Goal: Information Seeking & Learning: Check status

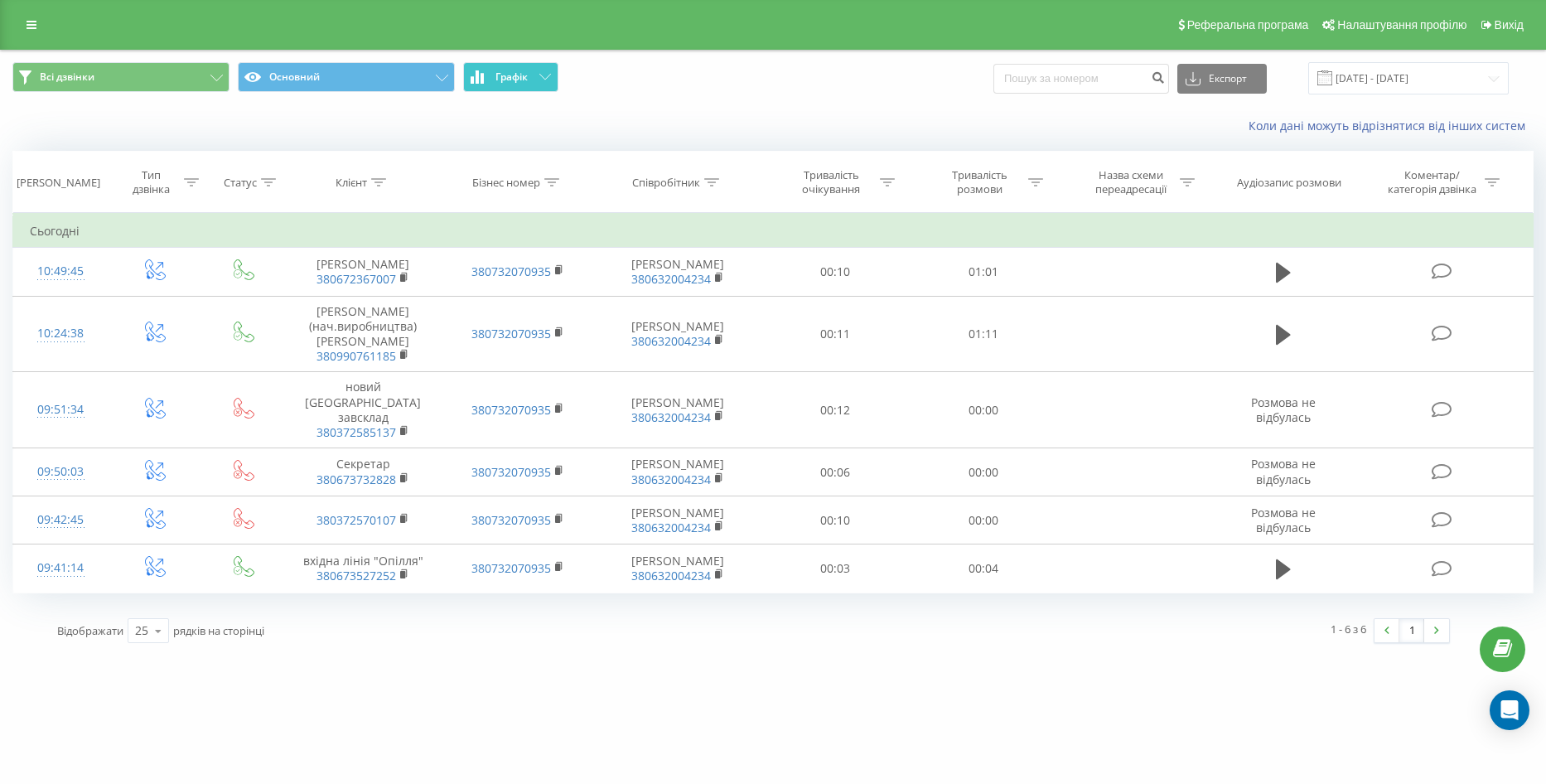
click at [525, 80] on span "Графік" at bounding box center [511, 77] width 32 height 11
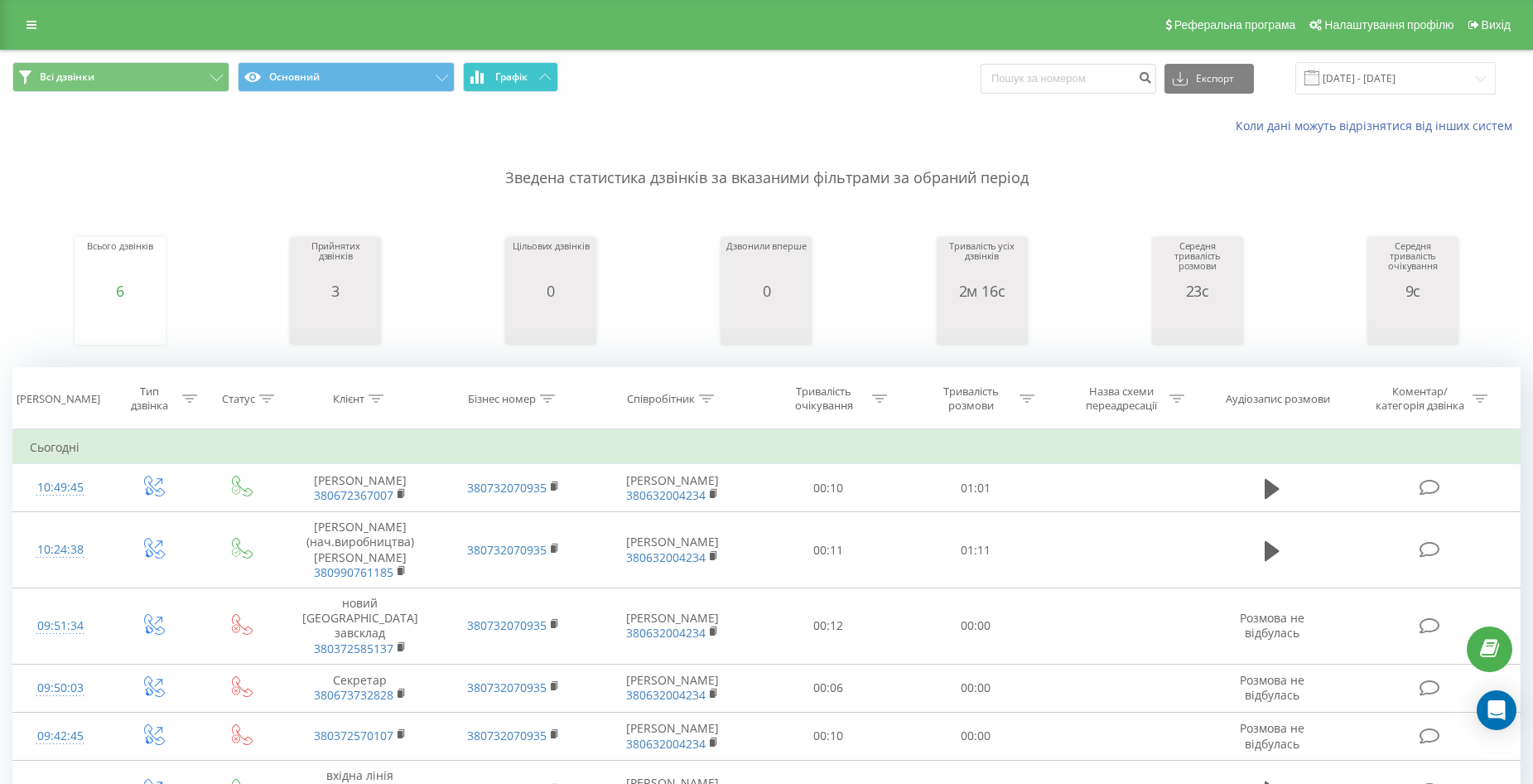
click at [531, 76] on button "Графік" at bounding box center [510, 77] width 95 height 29
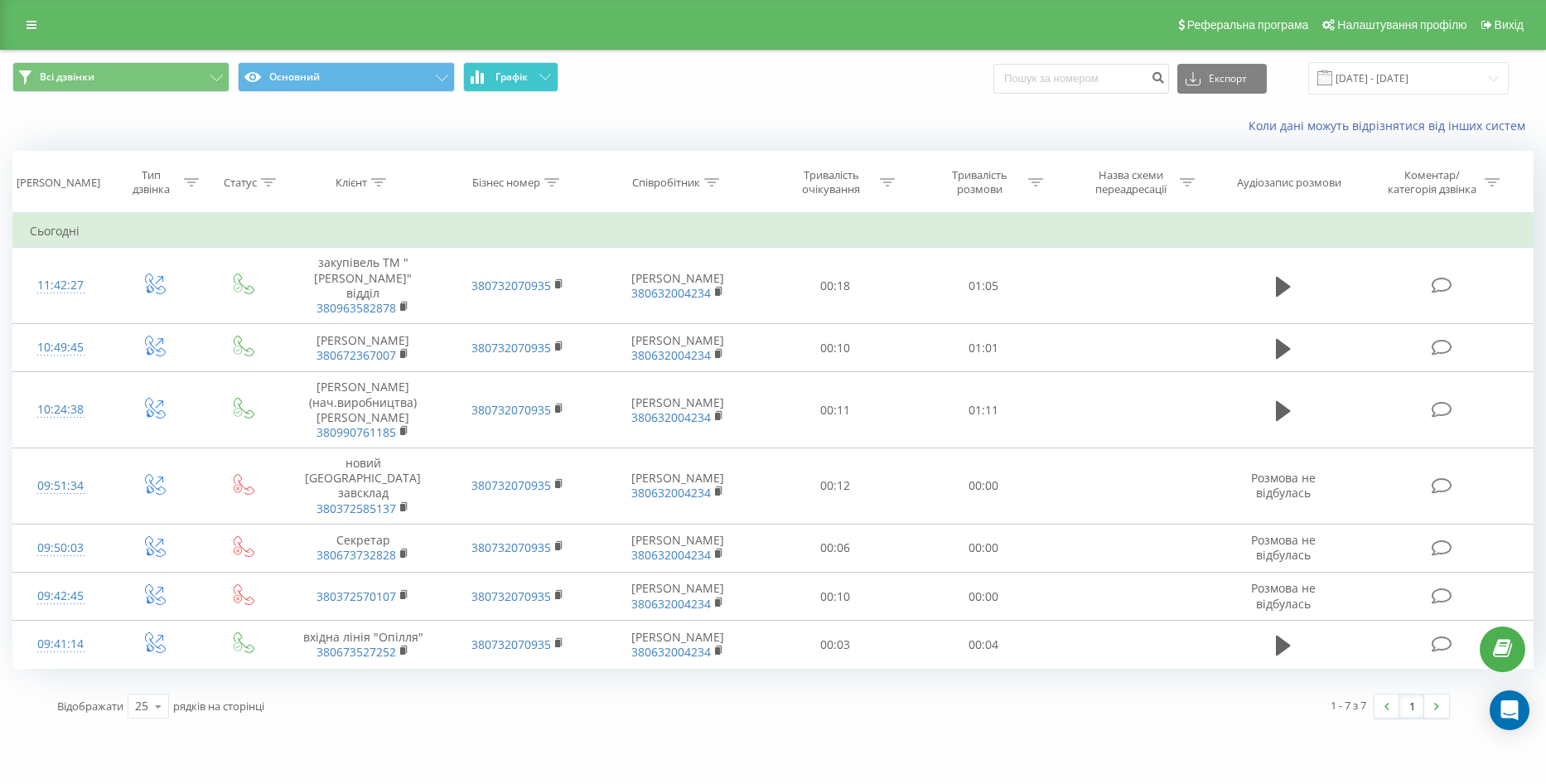
click at [540, 77] on icon at bounding box center [545, 77] width 11 height 6
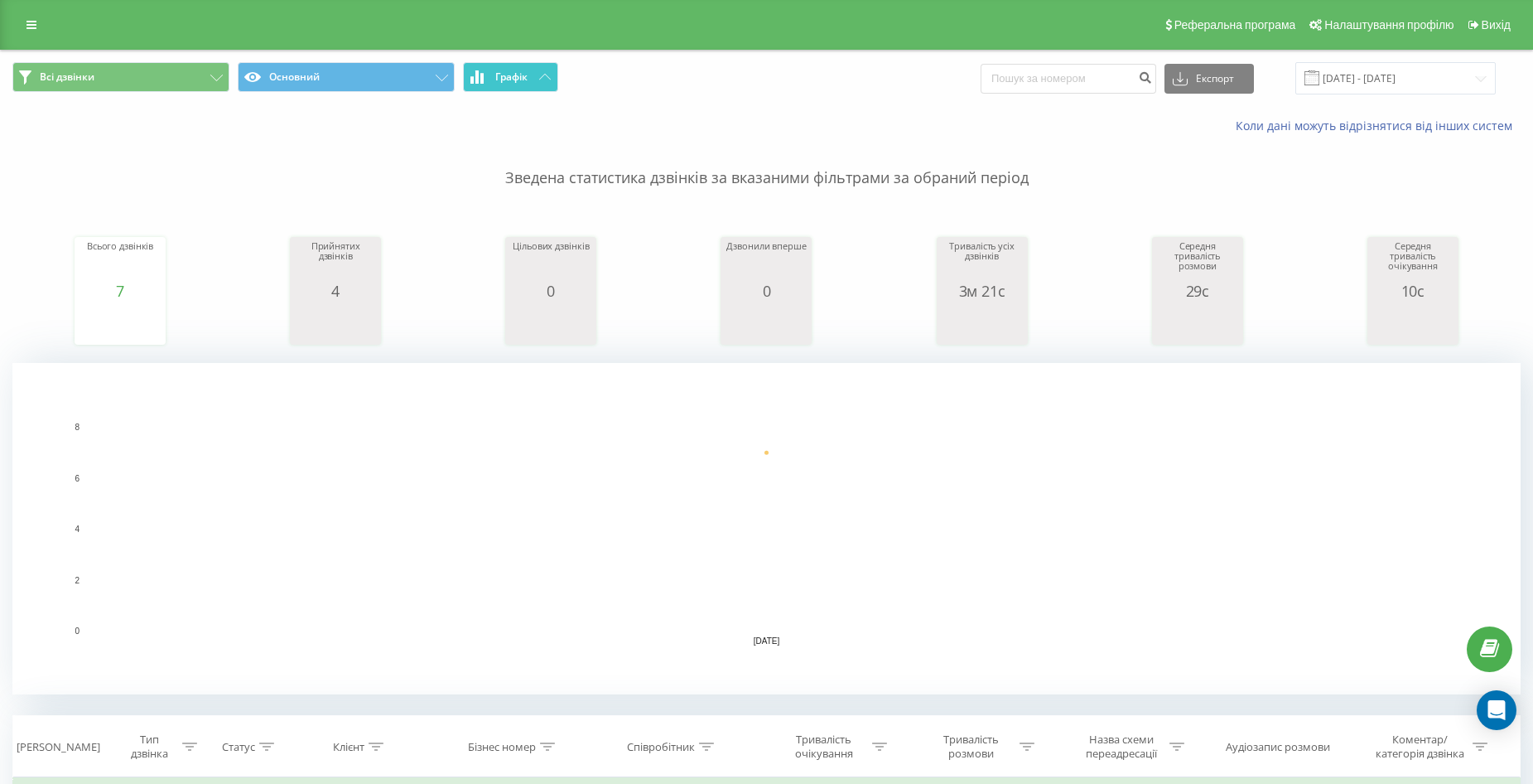
click at [539, 77] on icon at bounding box center [545, 77] width 11 height 6
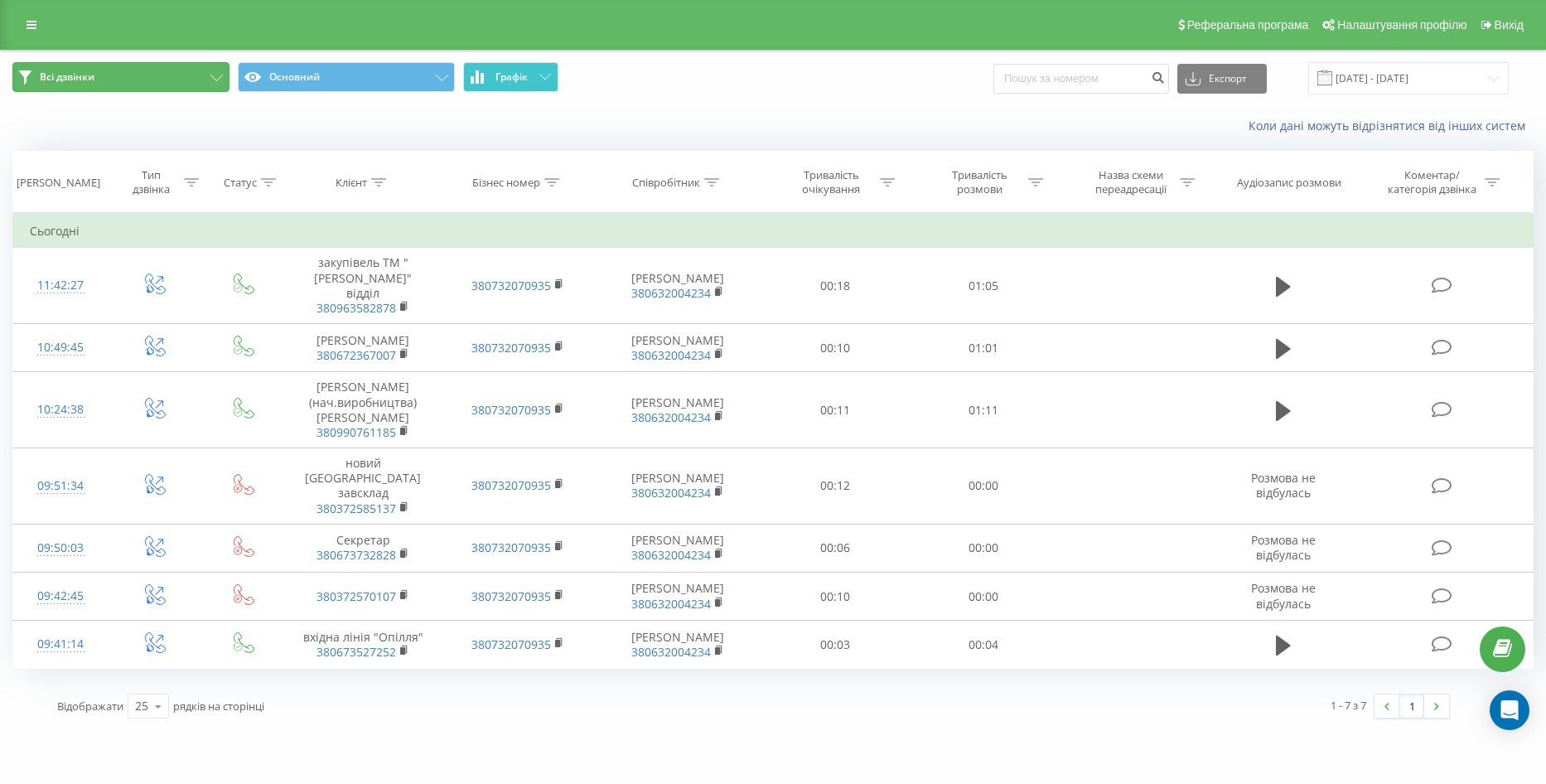
click at [198, 72] on button "Всі дзвінки" at bounding box center [120, 77] width 217 height 29
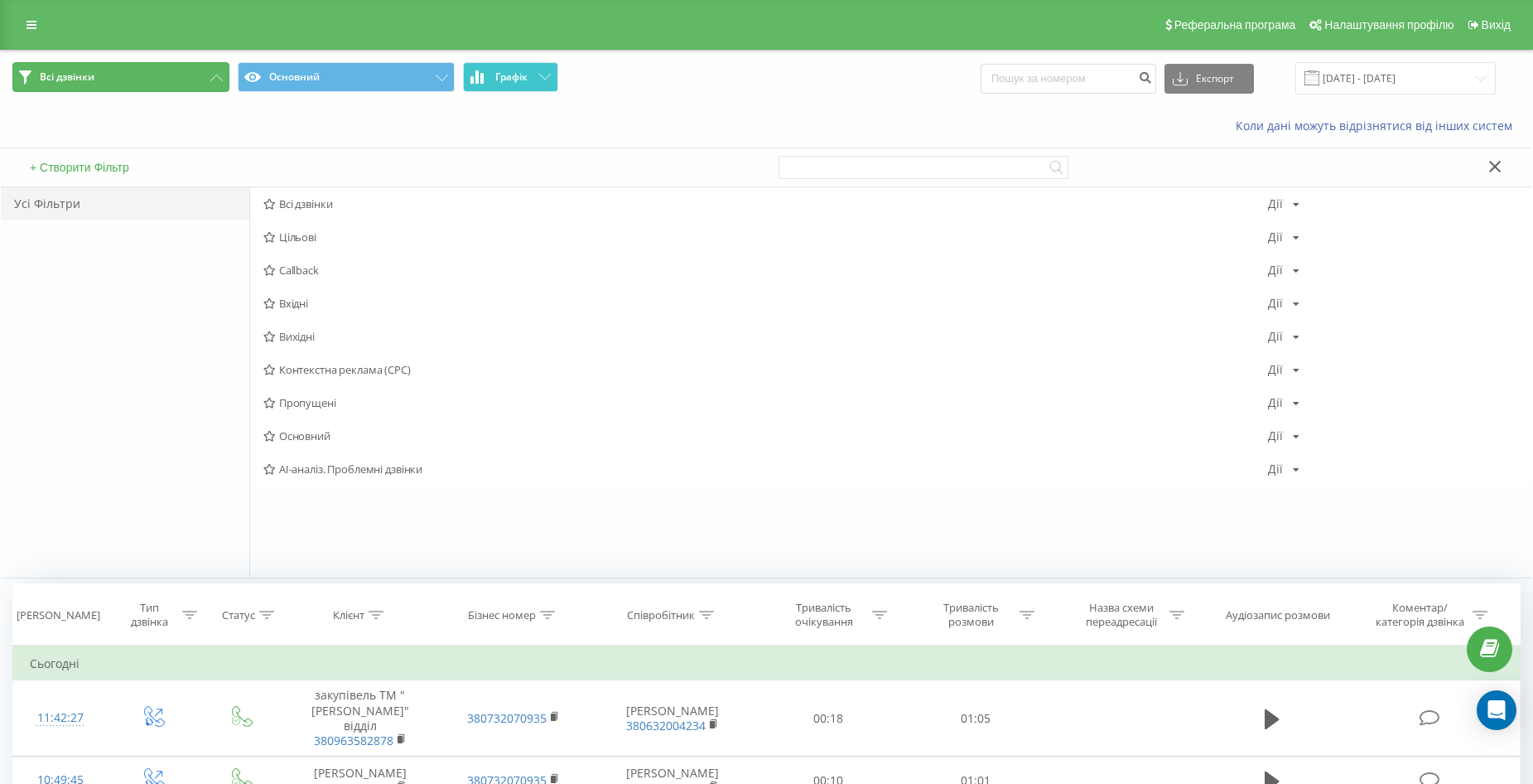
click at [214, 85] on button "Всі дзвінки" at bounding box center [120, 77] width 217 height 29
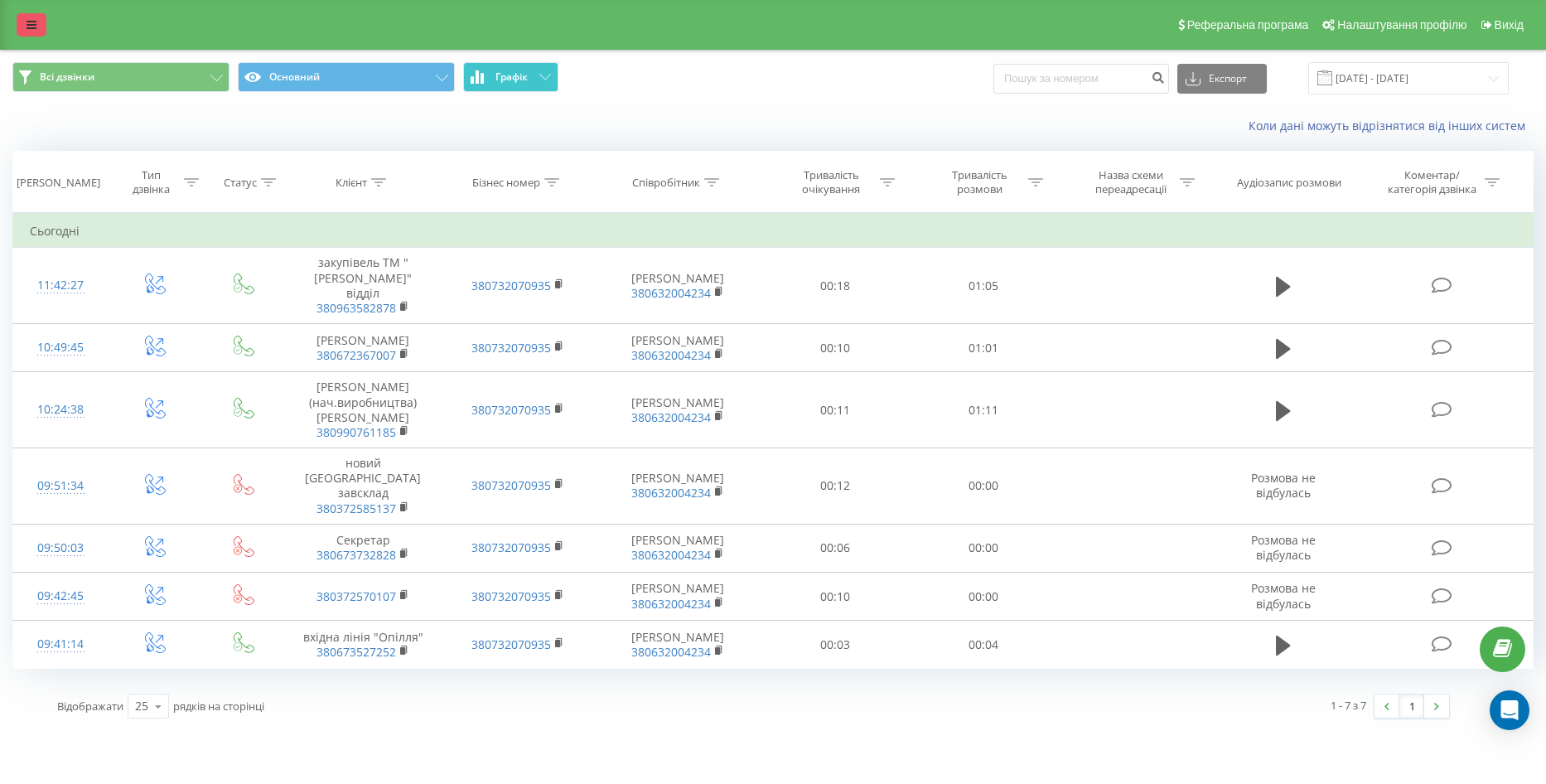
click at [23, 16] on link at bounding box center [30, 25] width 29 height 23
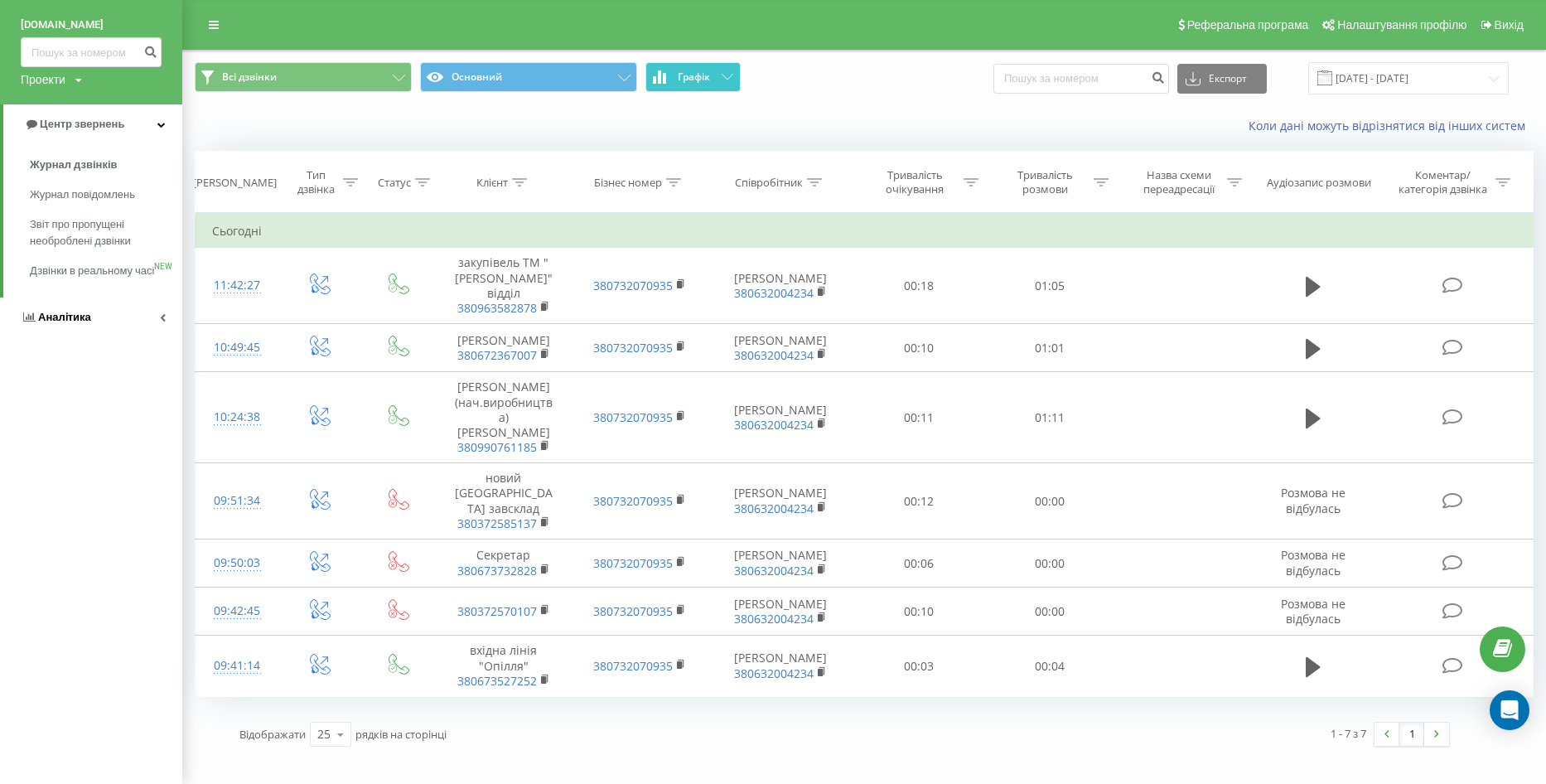
click at [52, 323] on span "Аналiтика" at bounding box center [64, 317] width 53 height 12
click at [71, 211] on span "Співробітники у реальному часі" at bounding box center [92, 212] width 126 height 33
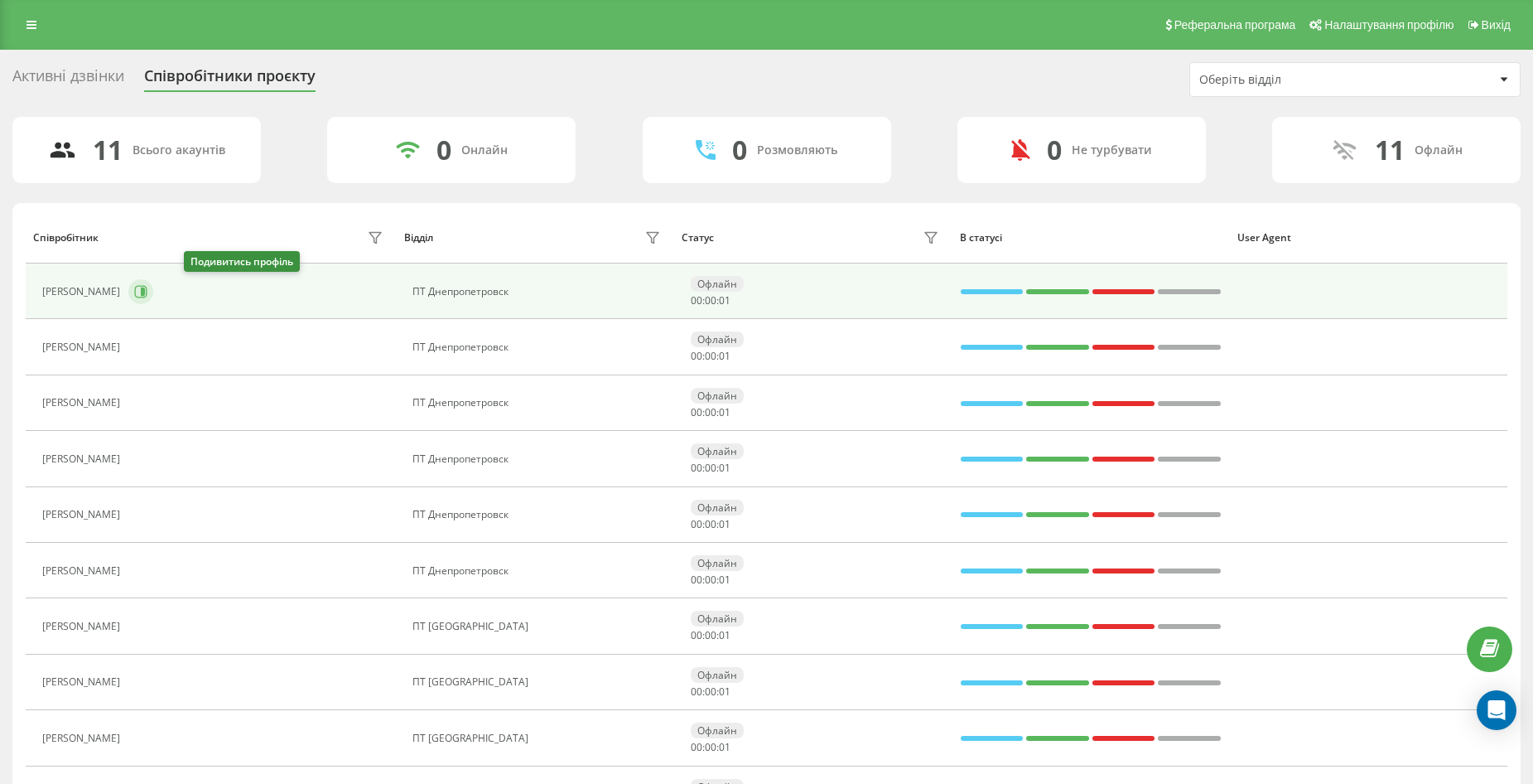
click at [148, 288] on icon at bounding box center [141, 292] width 13 height 13
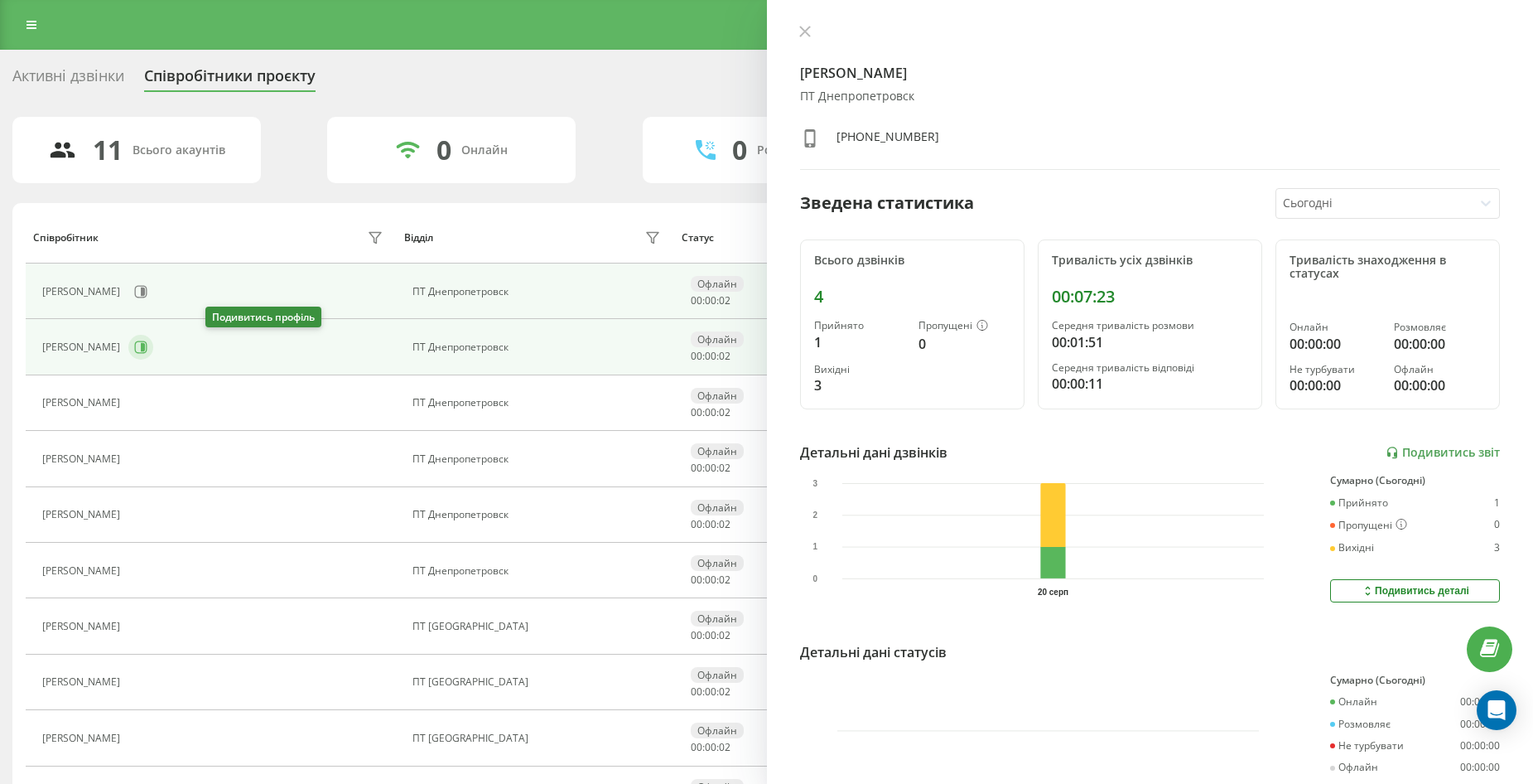
click at [148, 351] on icon at bounding box center [141, 347] width 13 height 13
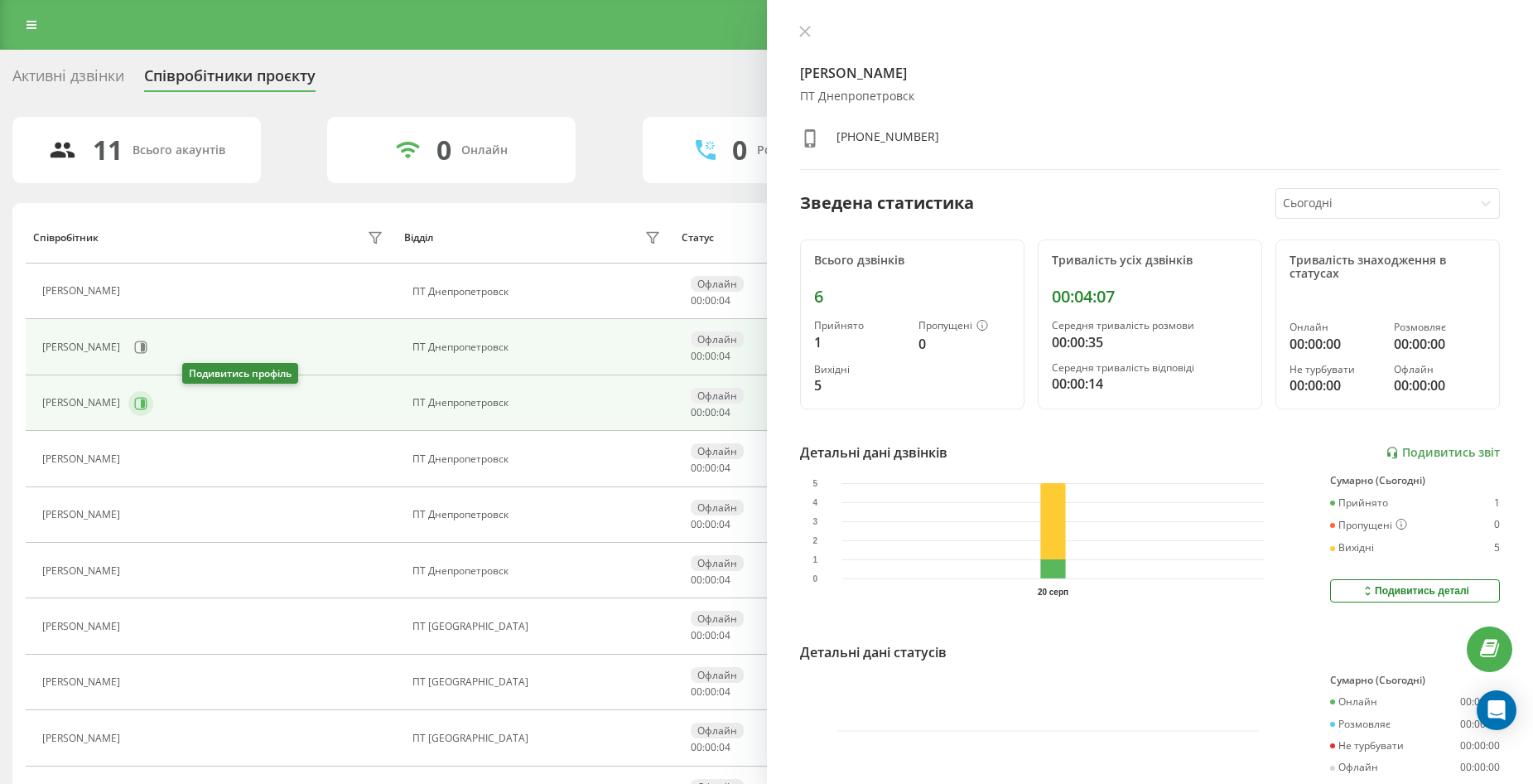
click at [145, 401] on icon at bounding box center [143, 402] width 4 height 9
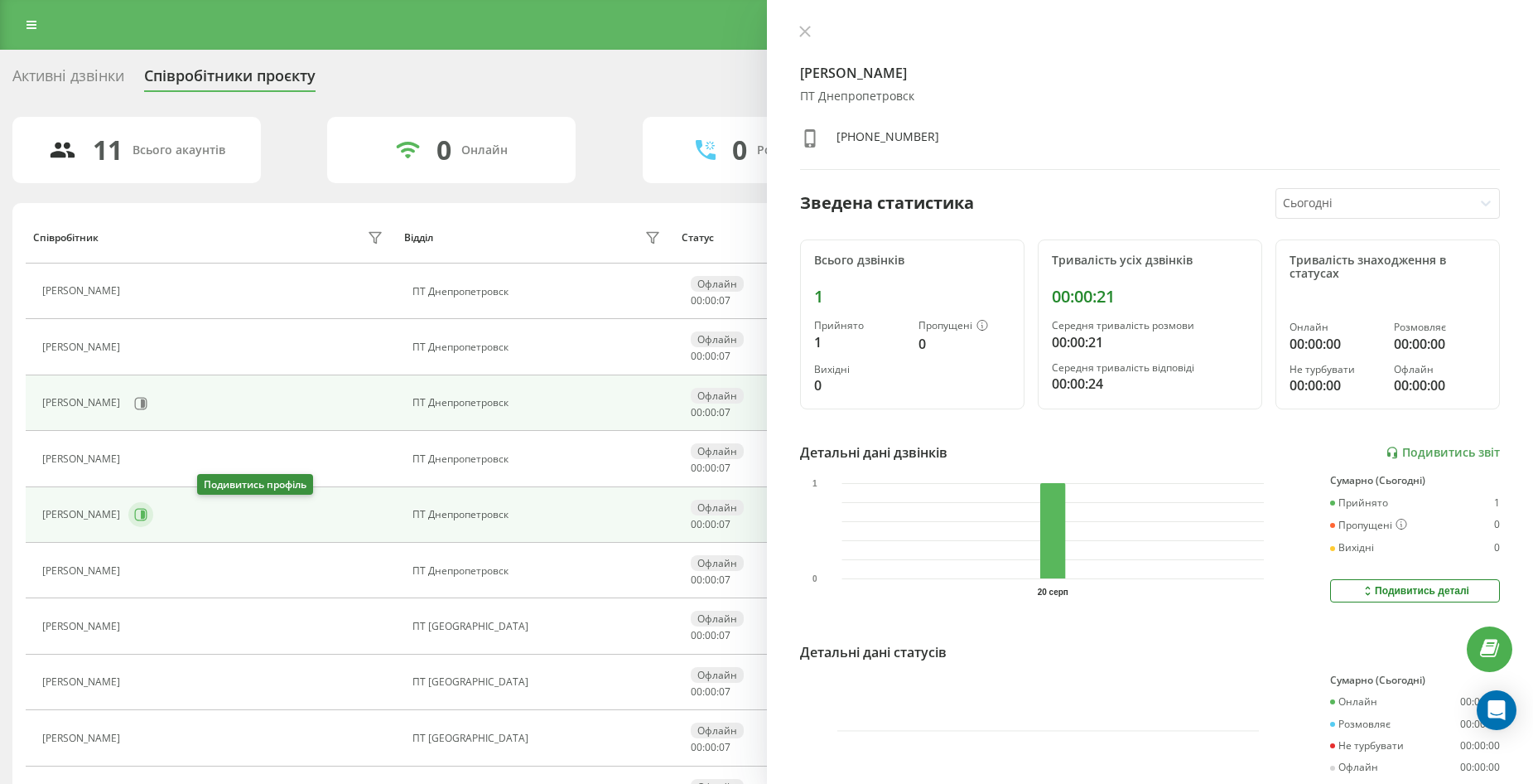
click at [148, 508] on icon at bounding box center [141, 515] width 13 height 13
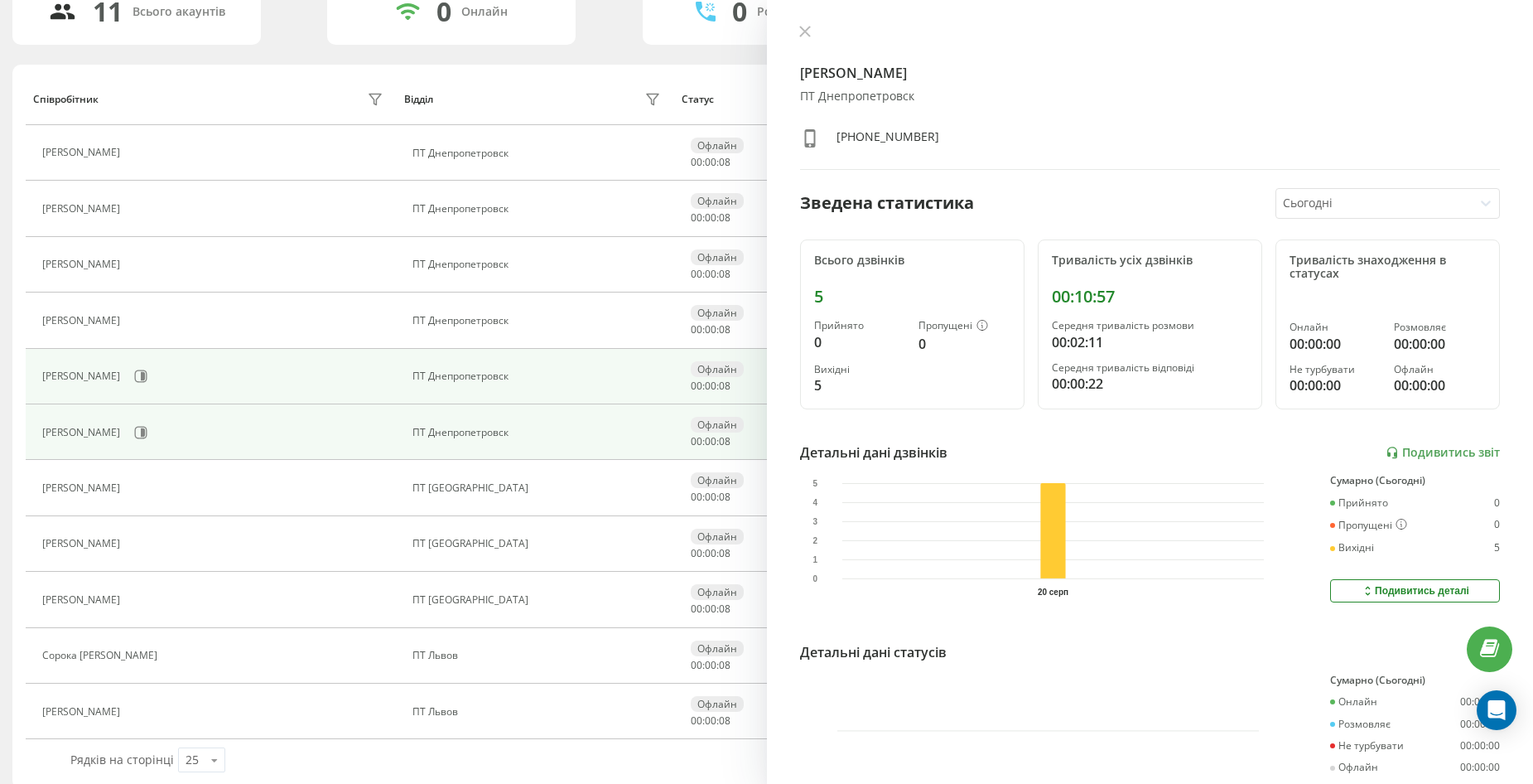
scroll to position [155, 0]
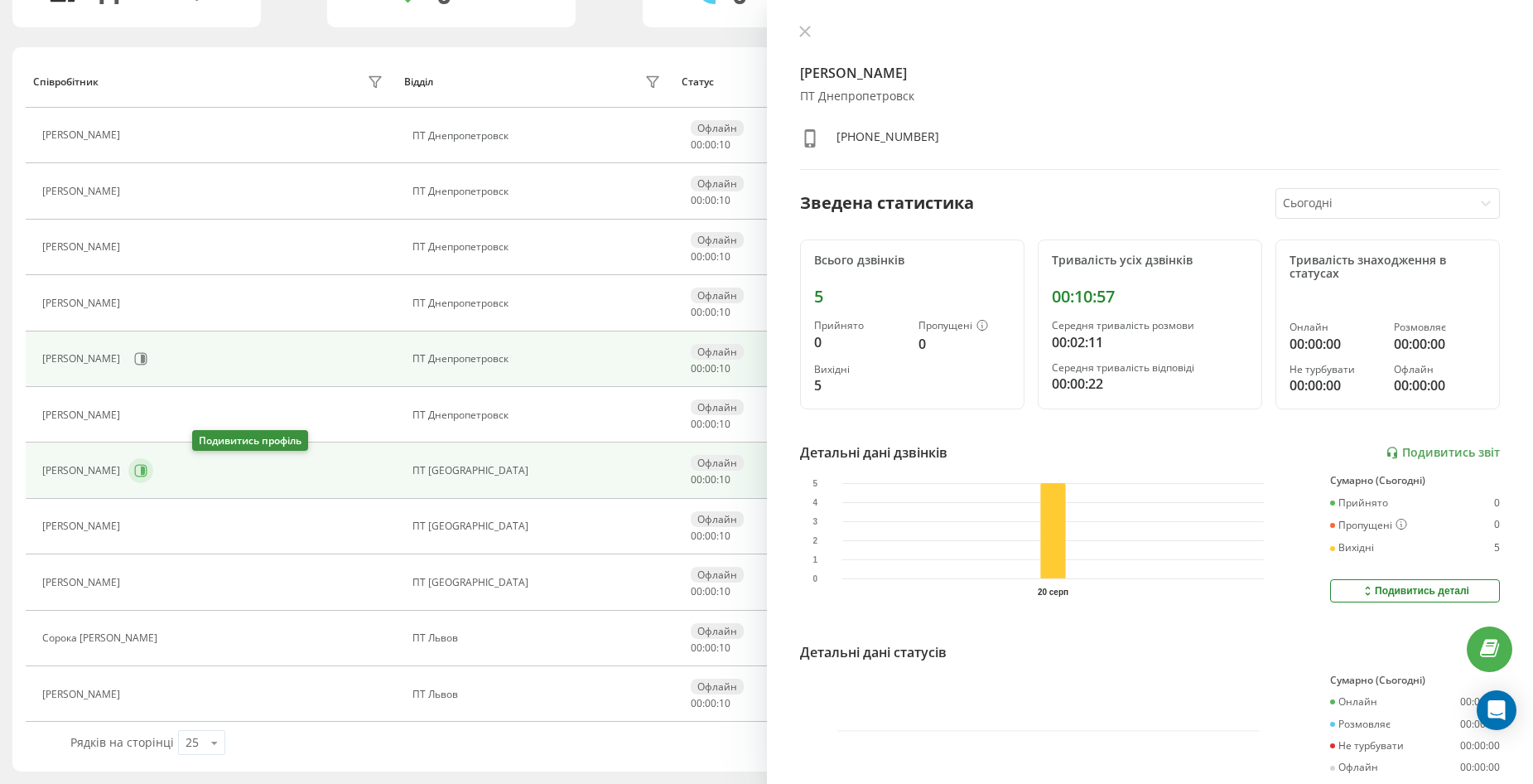
click at [145, 470] on icon at bounding box center [143, 470] width 4 height 9
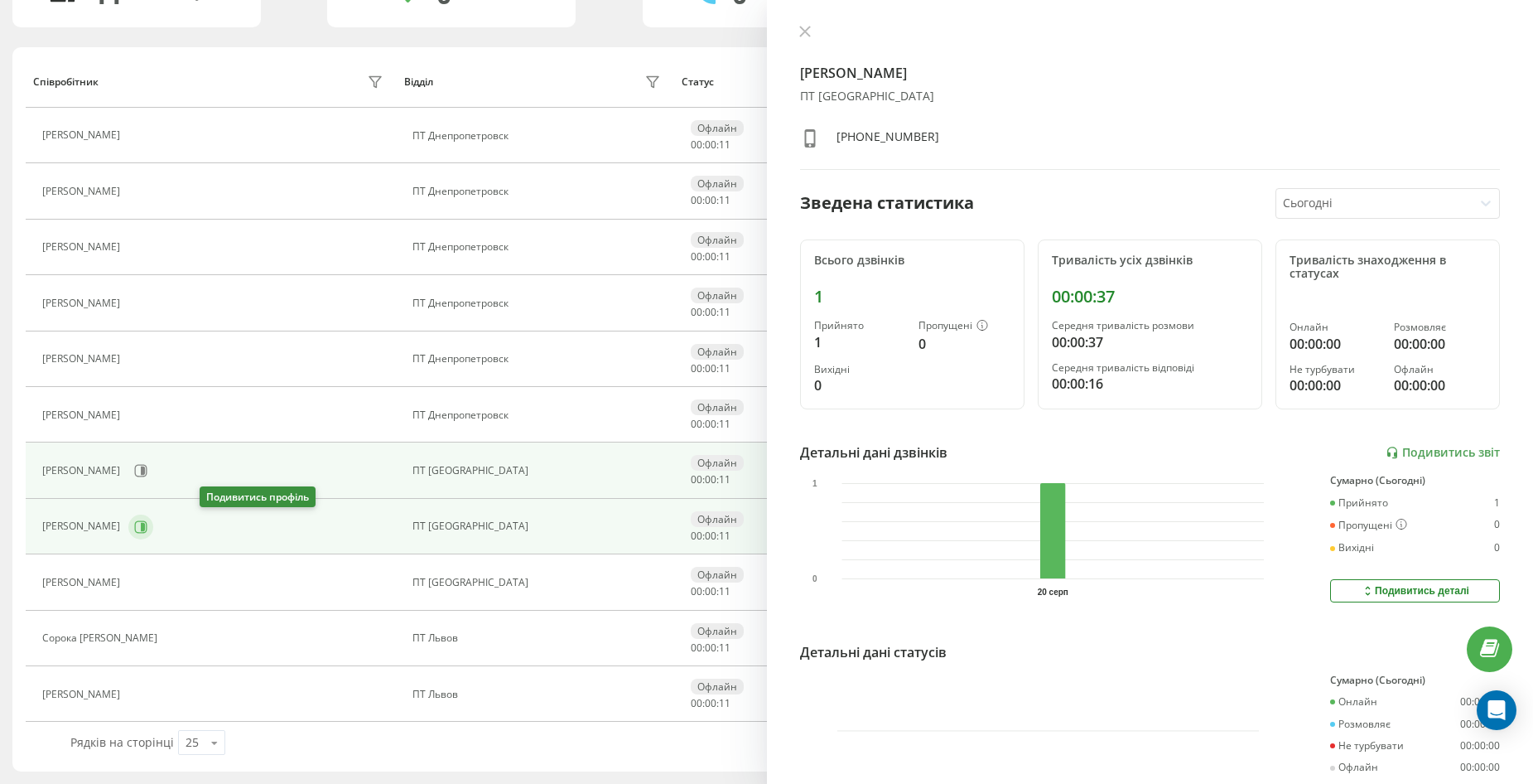
click at [148, 522] on icon at bounding box center [141, 527] width 13 height 13
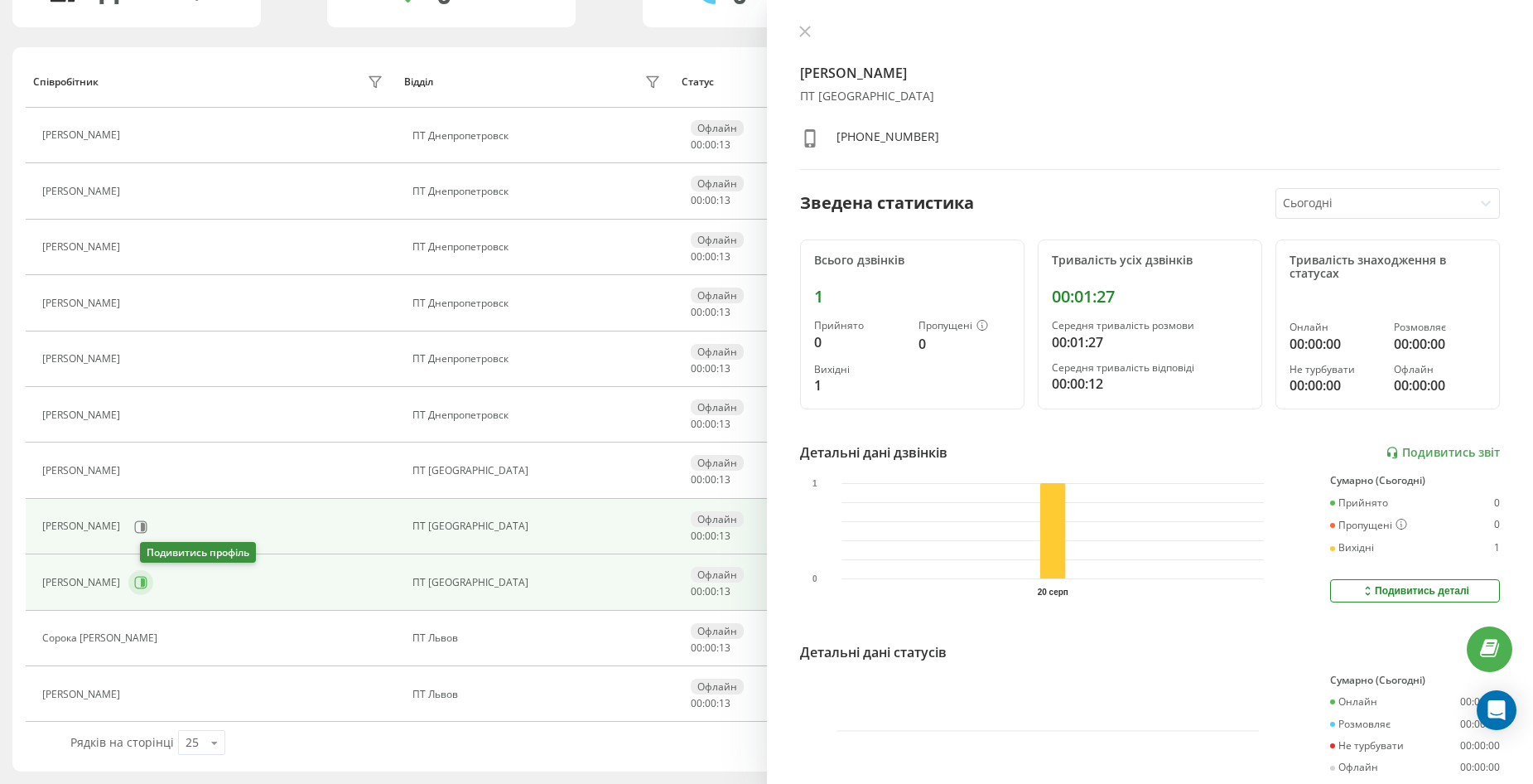
click at [145, 584] on icon at bounding box center [143, 582] width 4 height 9
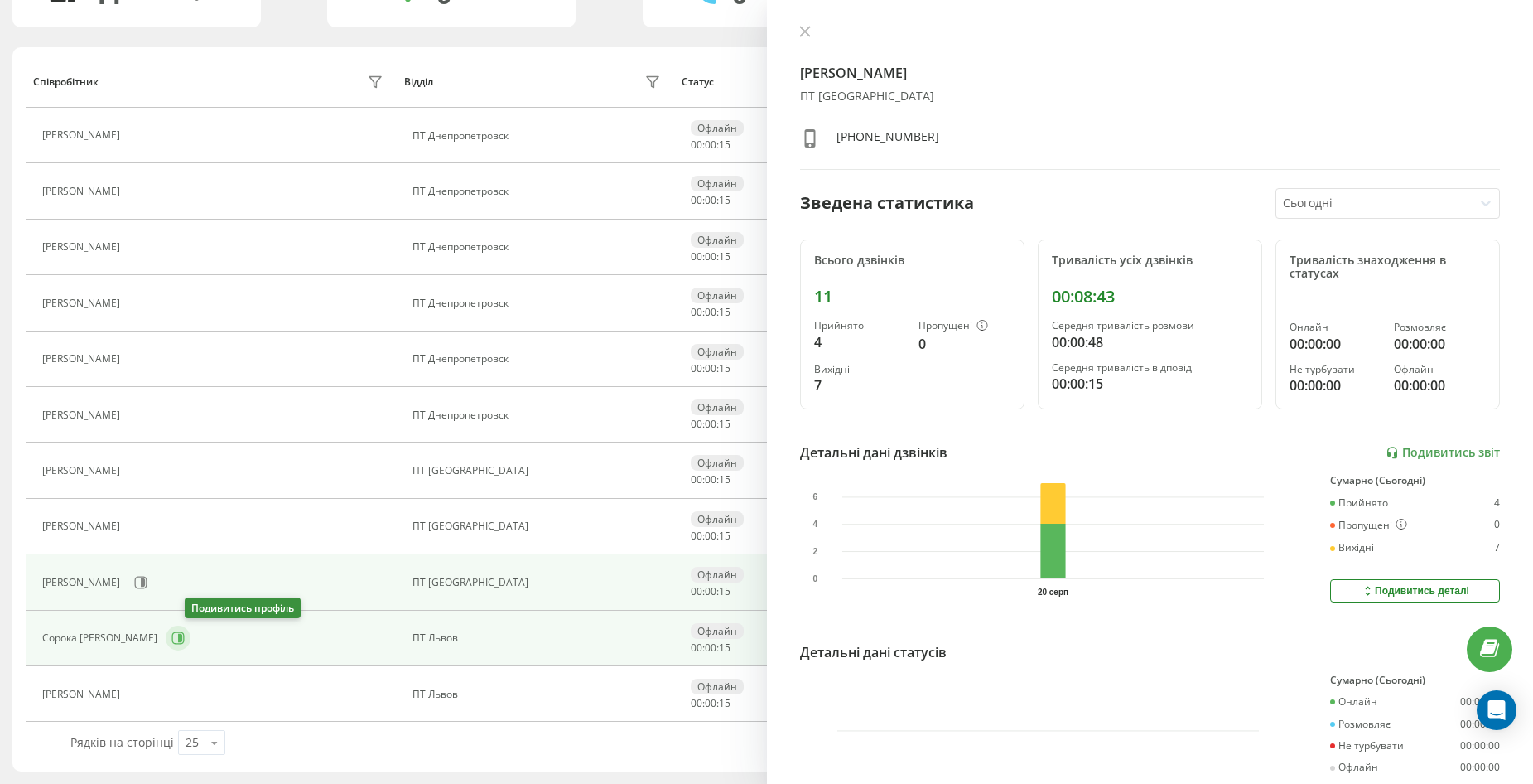
click at [185, 637] on icon at bounding box center [178, 638] width 13 height 13
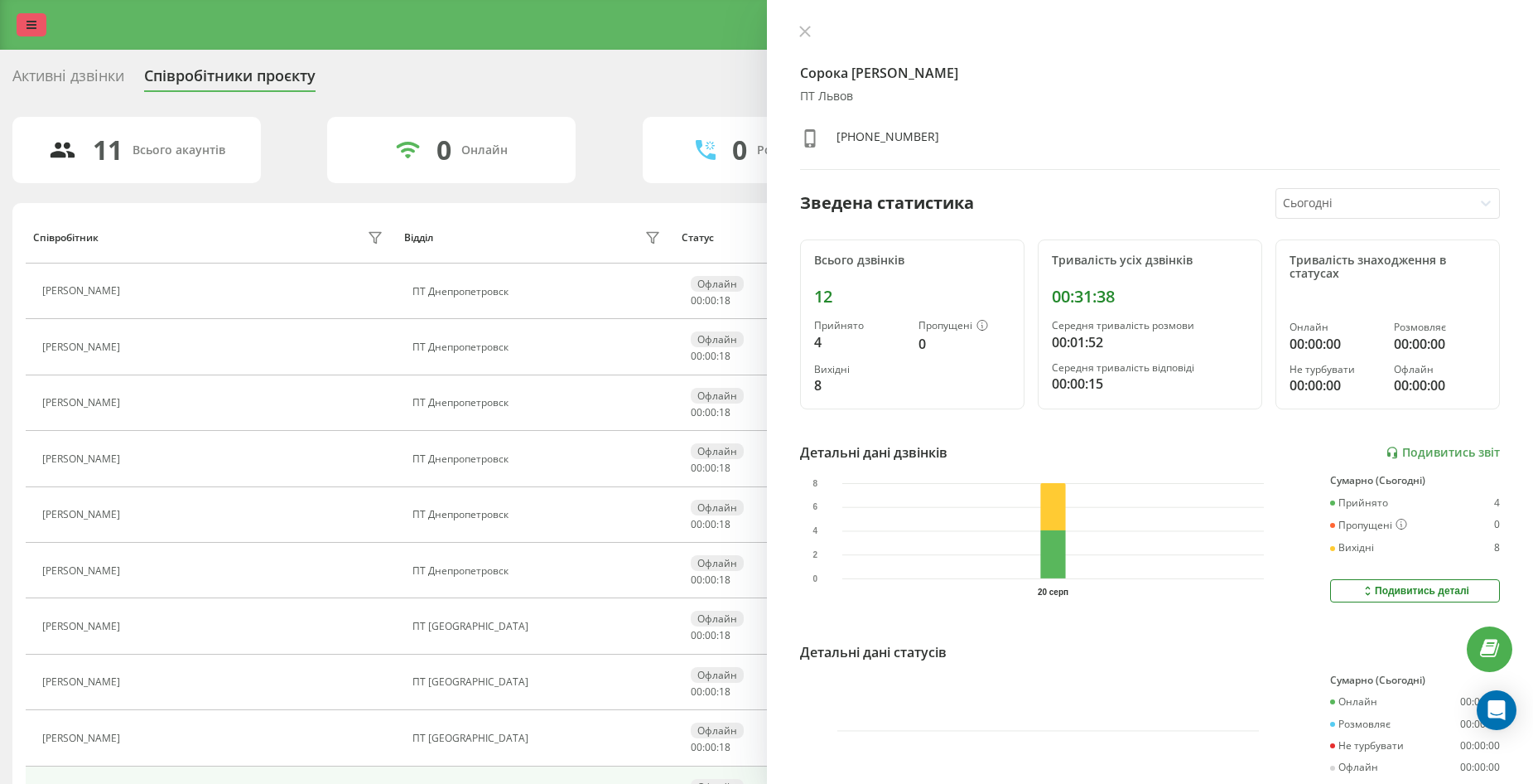
click at [35, 25] on icon at bounding box center [31, 25] width 9 height 11
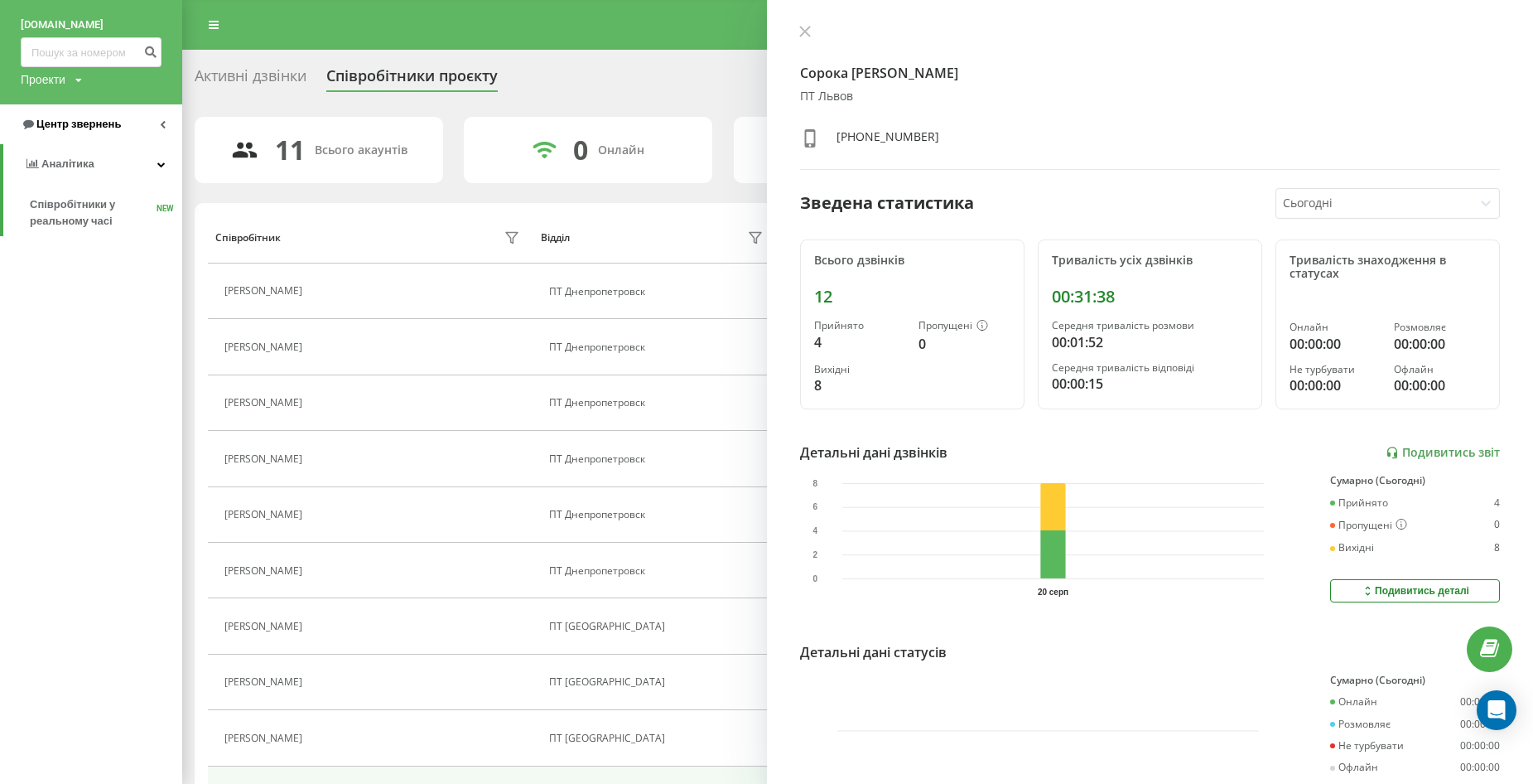
click at [97, 129] on span "Центр звернень" at bounding box center [78, 123] width 84 height 12
click at [94, 167] on span "Журнал дзвінків" at bounding box center [73, 164] width 88 height 16
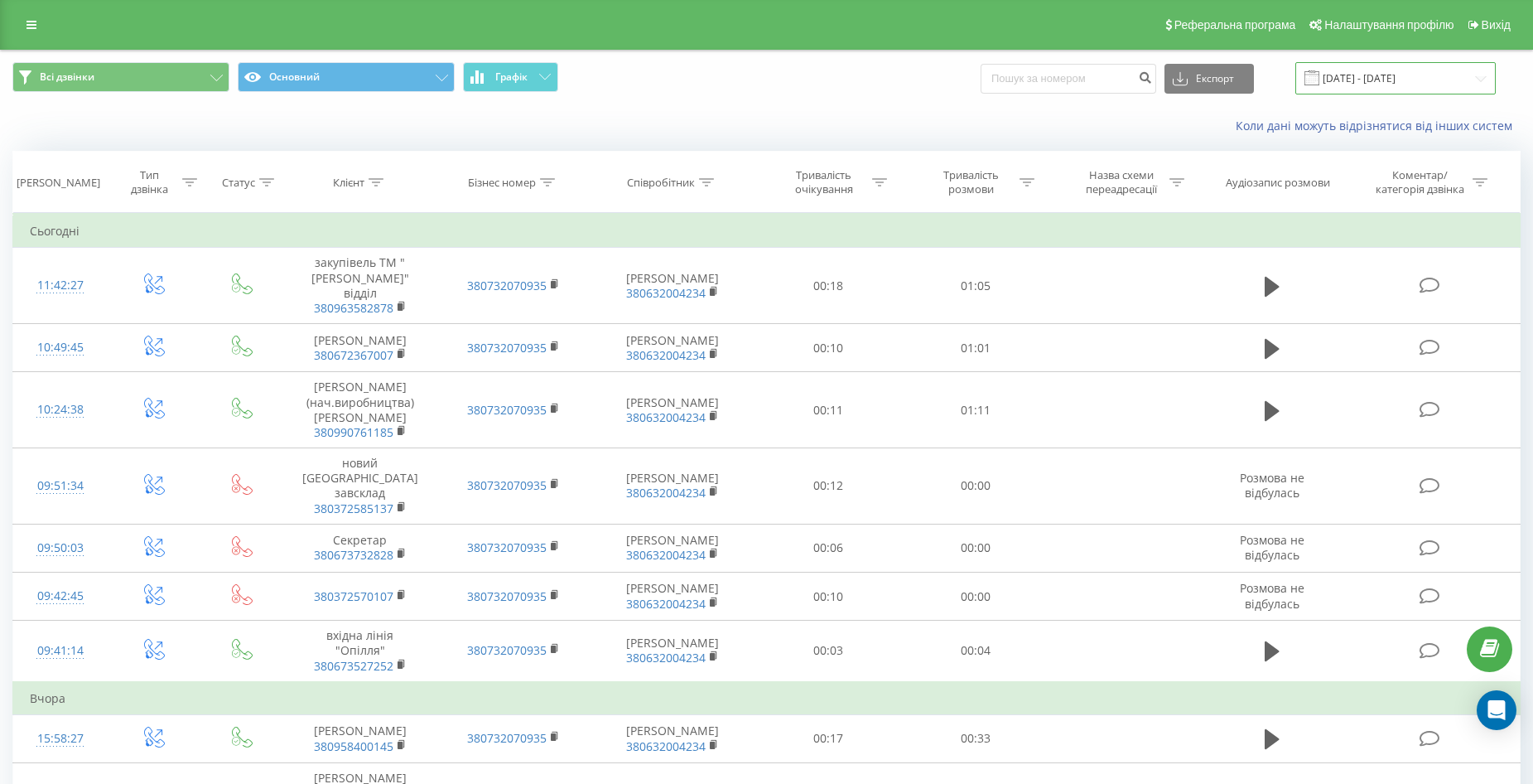
click at [1412, 82] on input "[DATE] - [DATE]" at bounding box center [1396, 79] width 200 height 32
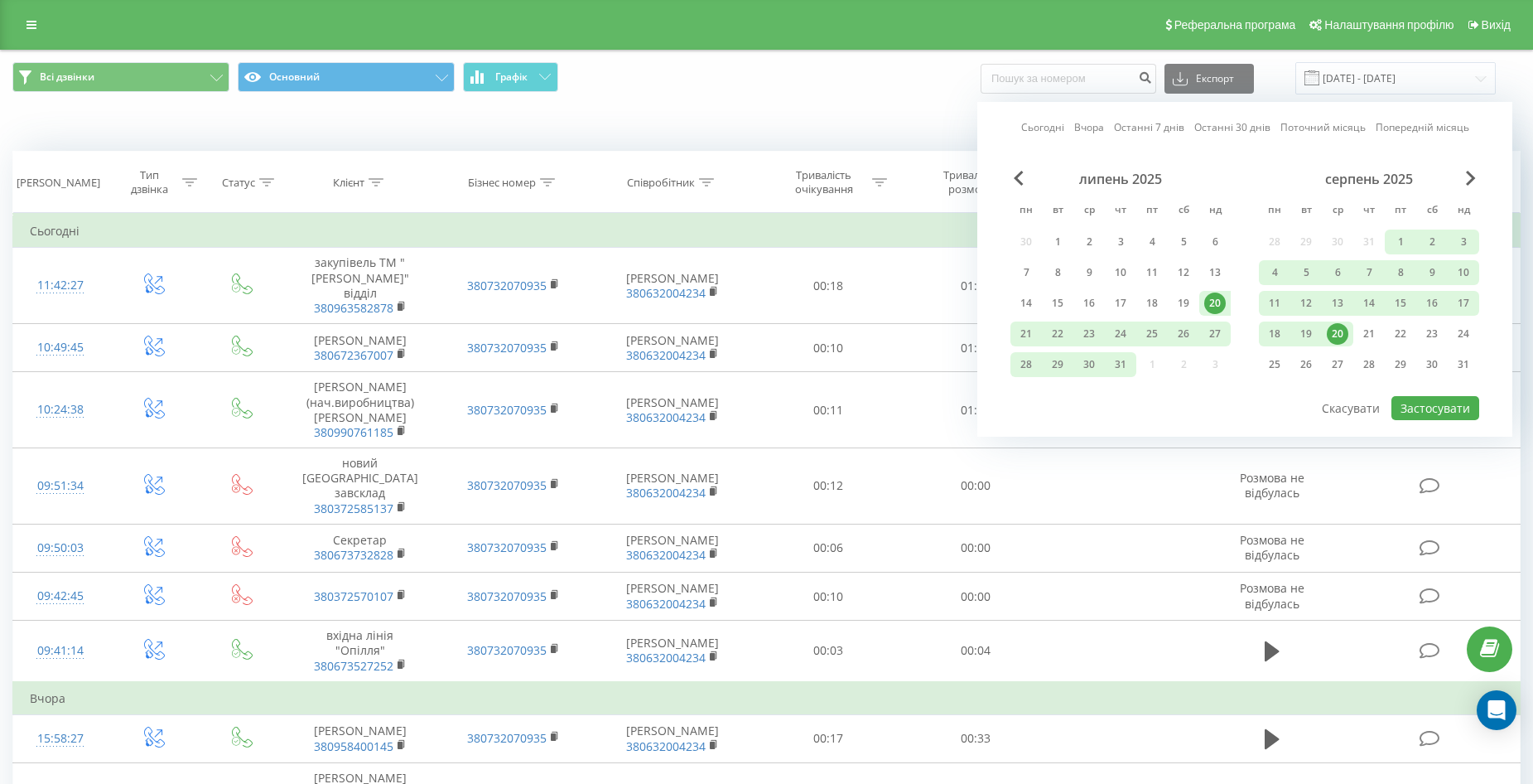
click at [1334, 335] on div "20" at bounding box center [1338, 334] width 22 height 22
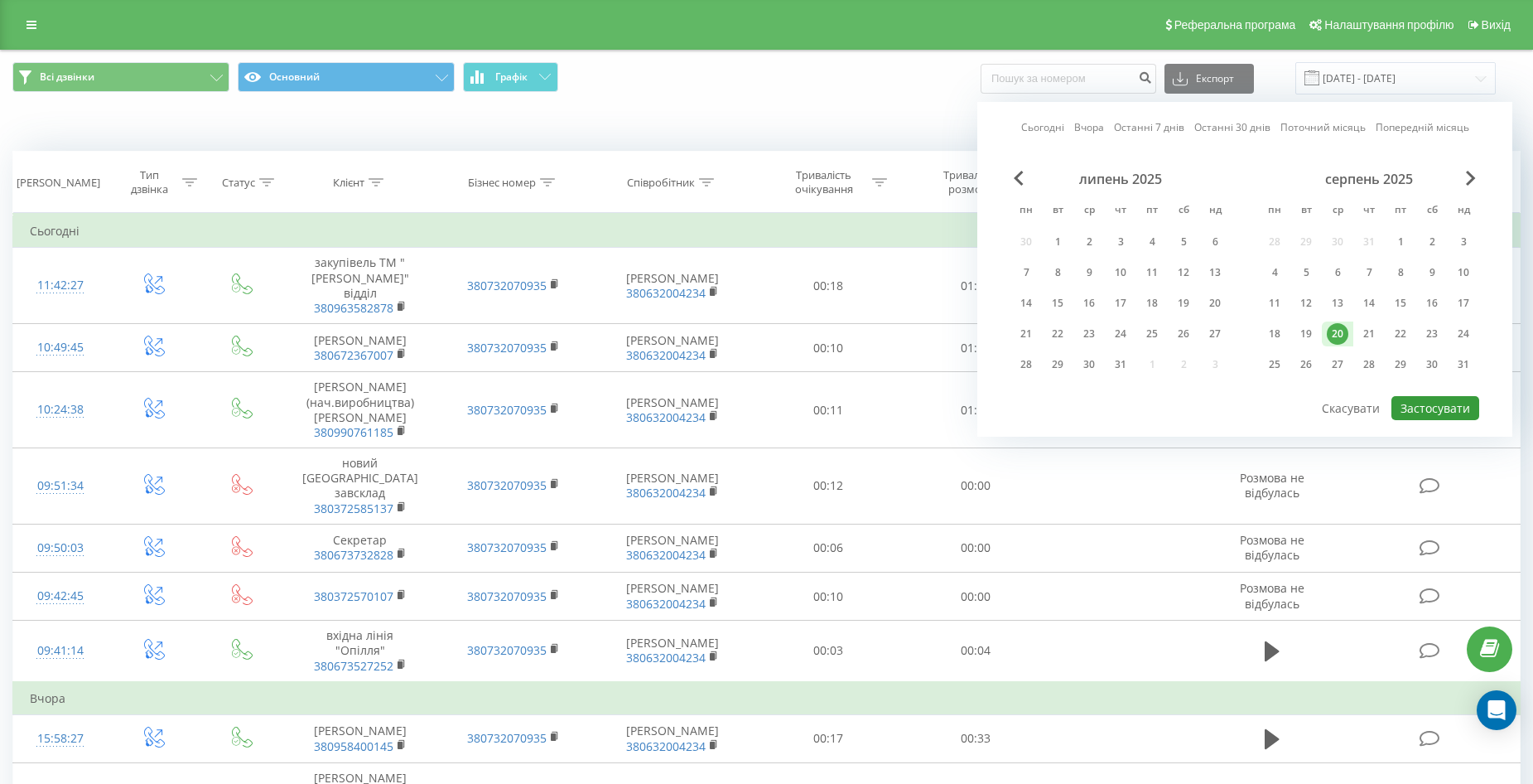
click at [1426, 410] on button "Застосувати" at bounding box center [1435, 408] width 88 height 24
type input "[DATE] - [DATE]"
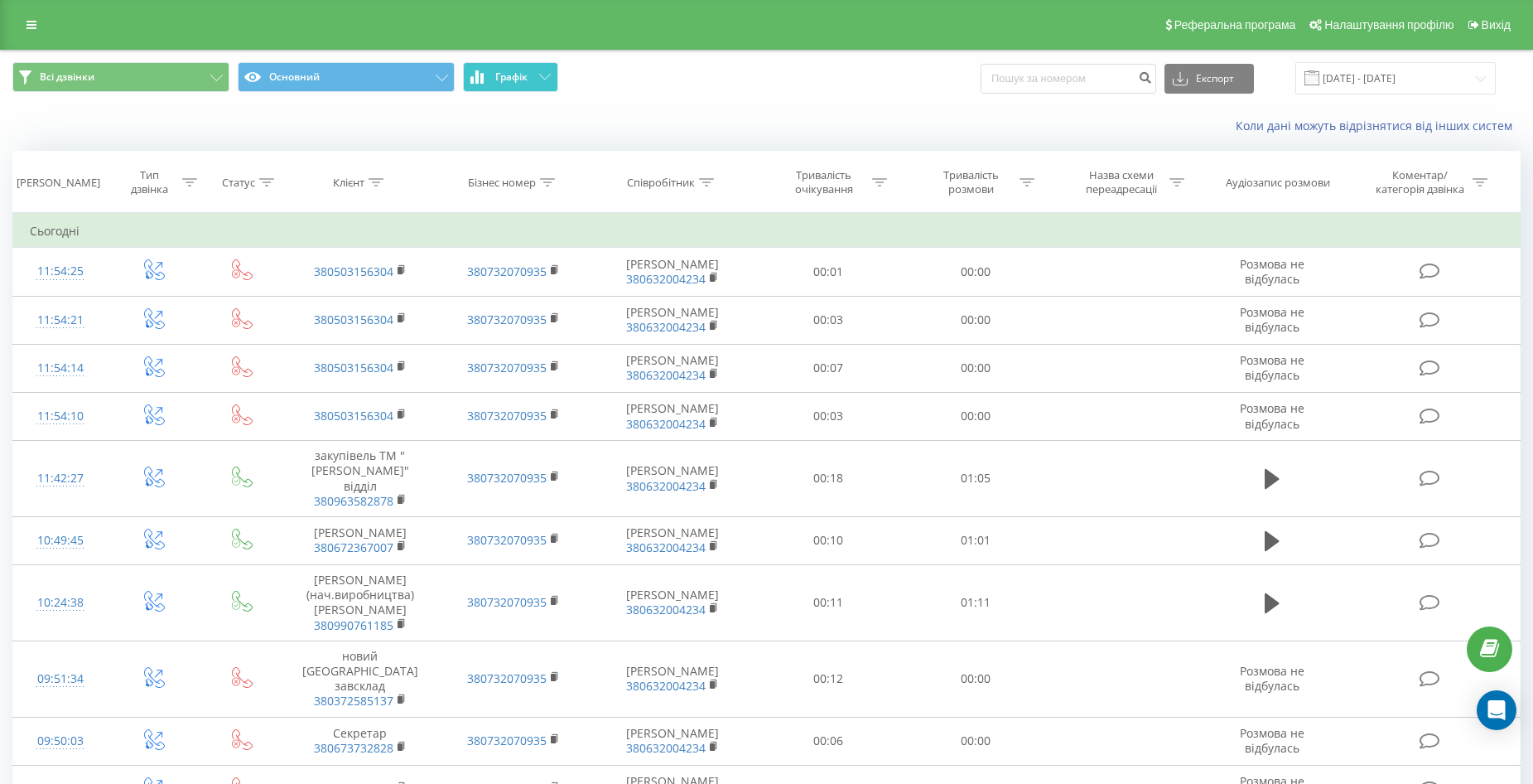
click at [534, 76] on button "Графік" at bounding box center [510, 77] width 95 height 29
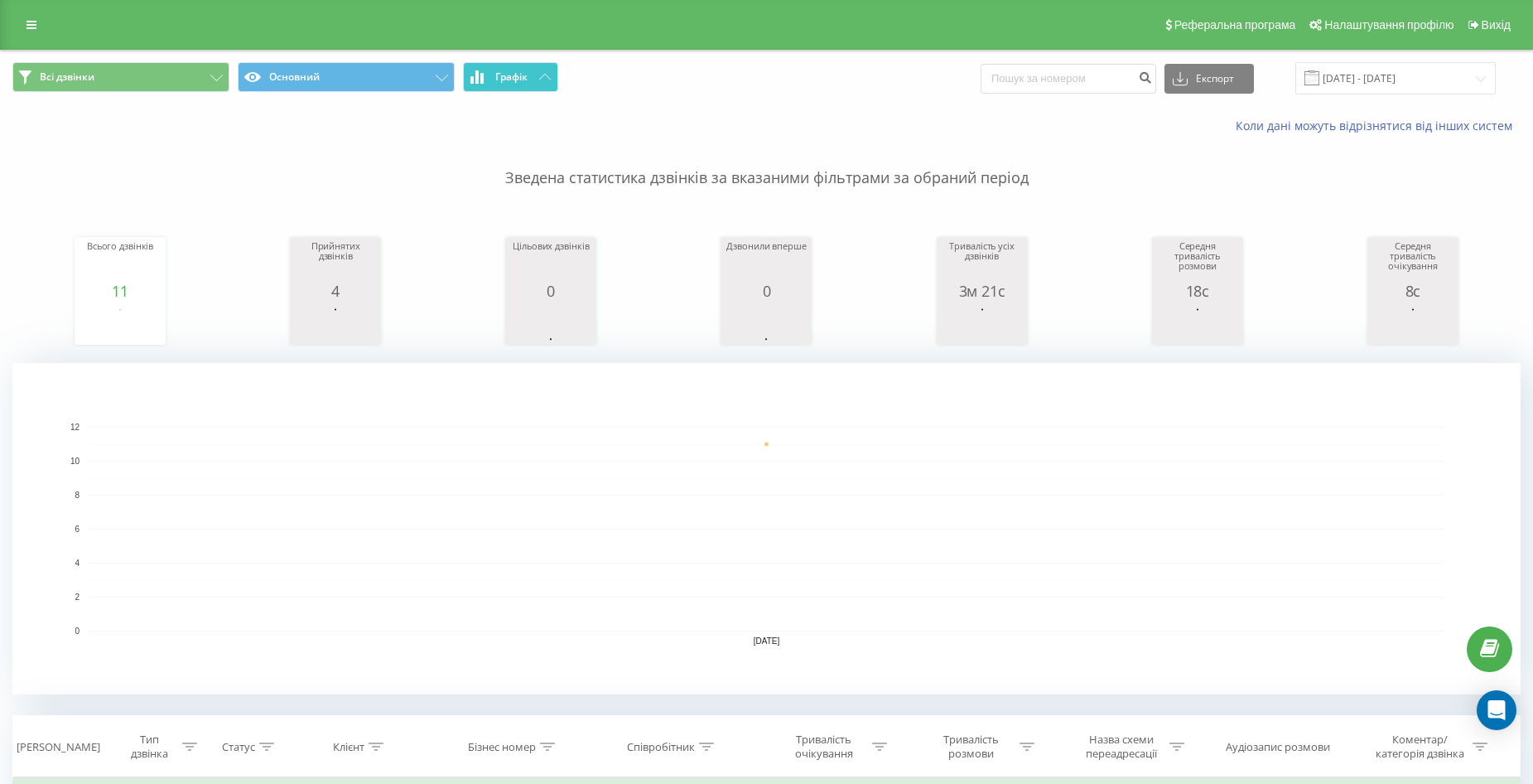
click at [534, 76] on button "Графік" at bounding box center [510, 77] width 95 height 29
